Goal: Use online tool/utility: Utilize a website feature to perform a specific function

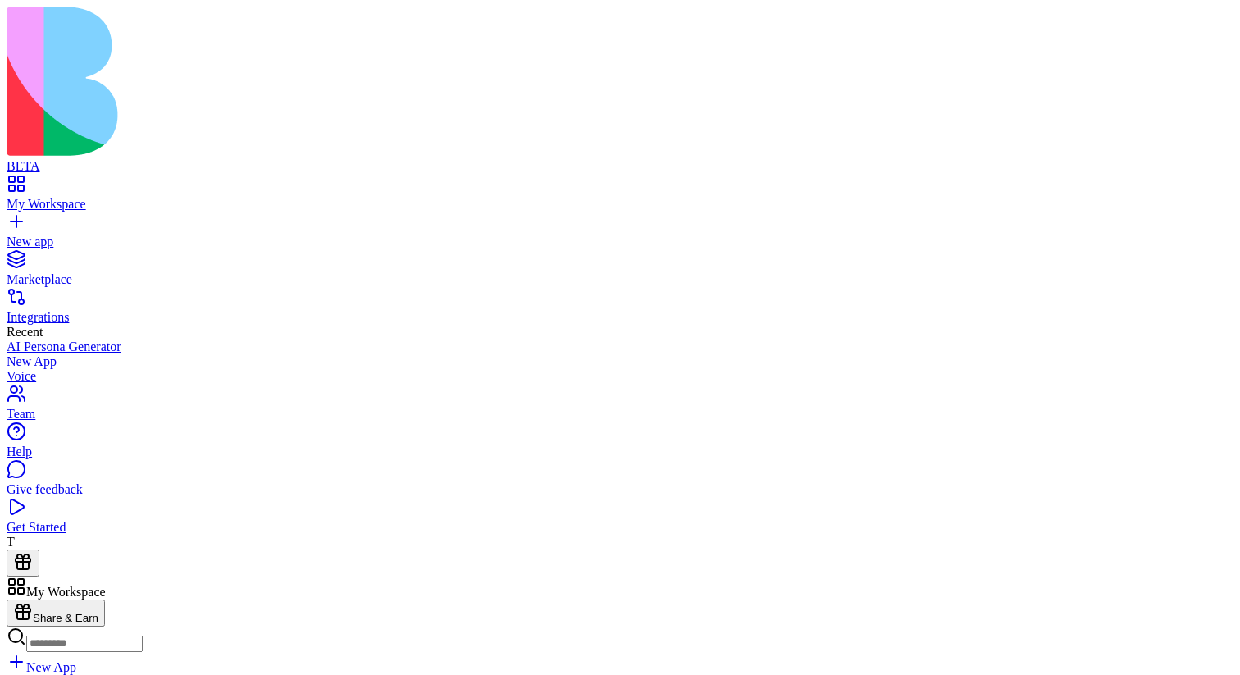
click at [46, 626] on link at bounding box center [26, 633] width 39 height 14
